Goal: Task Accomplishment & Management: Use online tool/utility

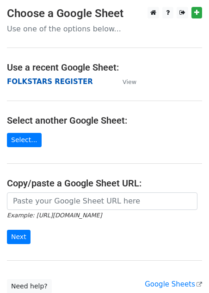
click at [68, 79] on strong "FOLKSTARS REGISTER" at bounding box center [50, 82] width 86 height 8
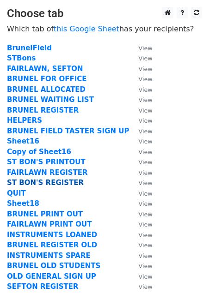
click at [58, 181] on strong "ST BON'S REGISTER" at bounding box center [45, 183] width 77 height 8
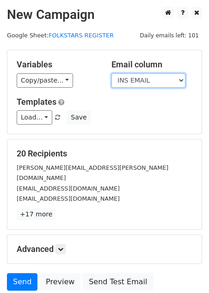
click at [157, 79] on select "INS EMAIL CONDITION VALUE INSTRUMENT DETAILS INSTRUMENT TYPE CHECKED? INSTRUMEN…" at bounding box center [148, 80] width 74 height 14
select select "EMAIL"
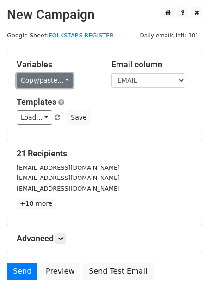
click at [65, 83] on link "Copy/paste..." at bounding box center [45, 80] width 56 height 14
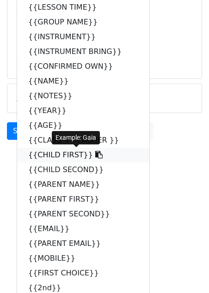
click at [49, 152] on link "{{CHILD FIRST}}" at bounding box center [83, 155] width 132 height 15
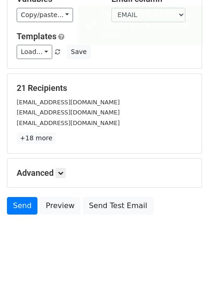
scroll to position [66, 0]
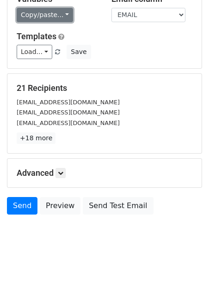
click at [59, 13] on link "Copy/paste..." at bounding box center [45, 15] width 56 height 14
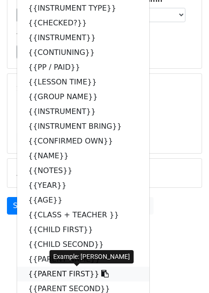
click at [56, 272] on link "{{PARENT FIRST}}" at bounding box center [83, 274] width 132 height 15
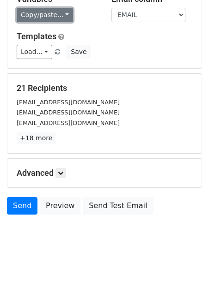
click at [59, 9] on link "Copy/paste..." at bounding box center [45, 15] width 56 height 14
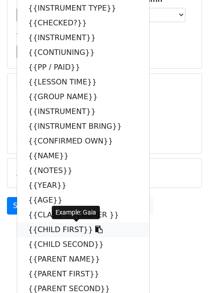
click at [60, 230] on link "{{CHILD FIRST}}" at bounding box center [83, 230] width 132 height 15
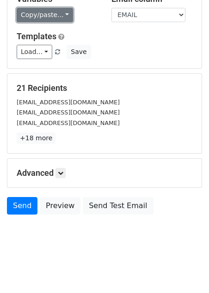
click at [63, 19] on link "Copy/paste..." at bounding box center [45, 15] width 56 height 14
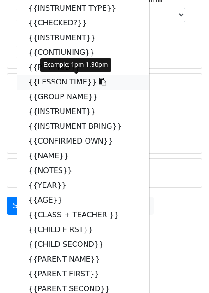
click at [73, 85] on link "{{LESSON TIME}}" at bounding box center [83, 82] width 132 height 15
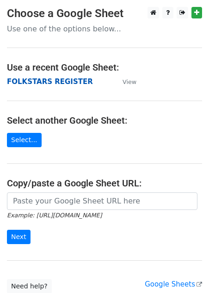
click at [63, 82] on strong "FOLKSTARS REGISTER" at bounding box center [50, 82] width 86 height 8
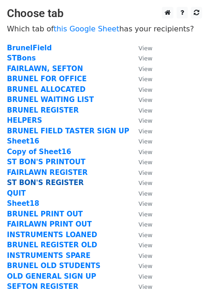
click at [42, 182] on strong "ST BON'S REGISTER" at bounding box center [45, 183] width 77 height 8
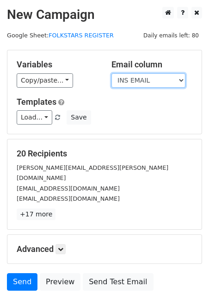
click at [173, 82] on select "INS EMAIL CONDITION VALUE INSTRUMENT DETAILS INSTRUMENT TYPE CHECKED? INSTRUMEN…" at bounding box center [148, 80] width 74 height 14
select select "EMAIL"
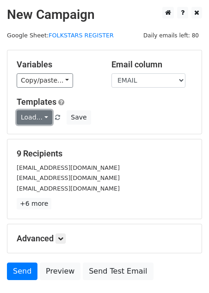
click at [44, 121] on link "Load..." at bounding box center [35, 117] width 36 height 14
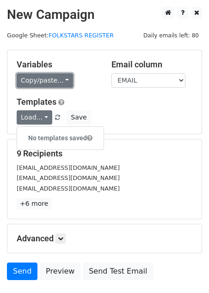
click at [51, 77] on link "Copy/paste..." at bounding box center [45, 80] width 56 height 14
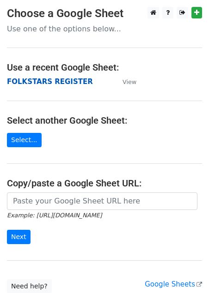
click at [60, 80] on strong "FOLKSTARS REGISTER" at bounding box center [50, 82] width 86 height 8
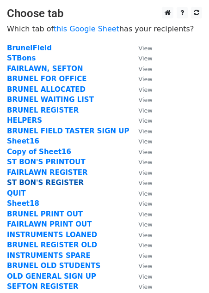
click at [54, 182] on strong "ST BON'S REGISTER" at bounding box center [45, 183] width 77 height 8
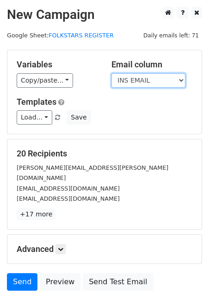
click at [155, 78] on select "INS EMAIL CONDITION VALUE INSTRUMENT DETAILS INSTRUMENT TYPE CHECKED? INSTRUMEN…" at bounding box center [148, 80] width 74 height 14
select select "EMAIL"
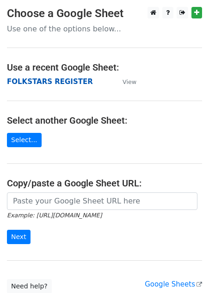
click at [45, 83] on strong "FOLKSTARS REGISTER" at bounding box center [50, 82] width 86 height 8
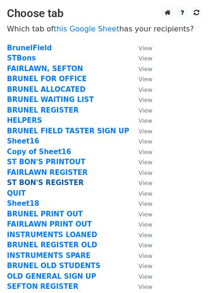
click at [26, 183] on strong "ST BON'S REGISTER" at bounding box center [45, 183] width 77 height 8
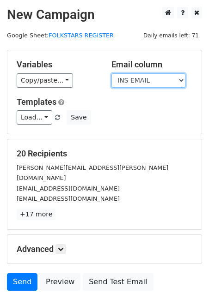
click at [152, 81] on select "INS EMAIL CONDITION VALUE INSTRUMENT DETAILS INSTRUMENT TYPE CHECKED? INSTRUMEN…" at bounding box center [148, 80] width 74 height 14
select select "EMAIL"
